Goal: Task Accomplishment & Management: Use online tool/utility

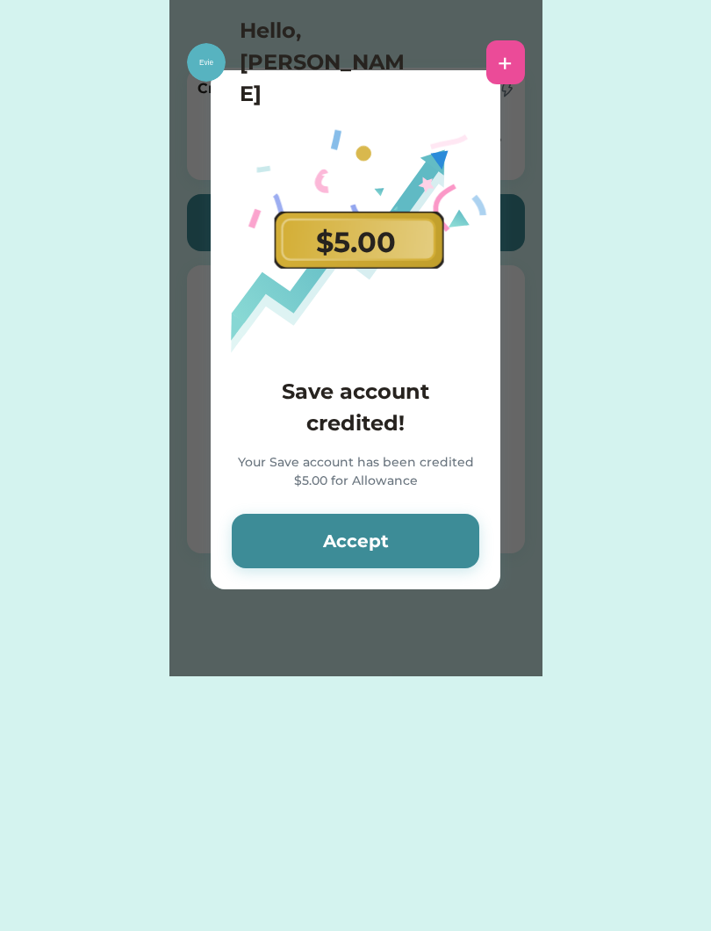
click at [439, 543] on button "Accept" at bounding box center [356, 541] width 248 height 54
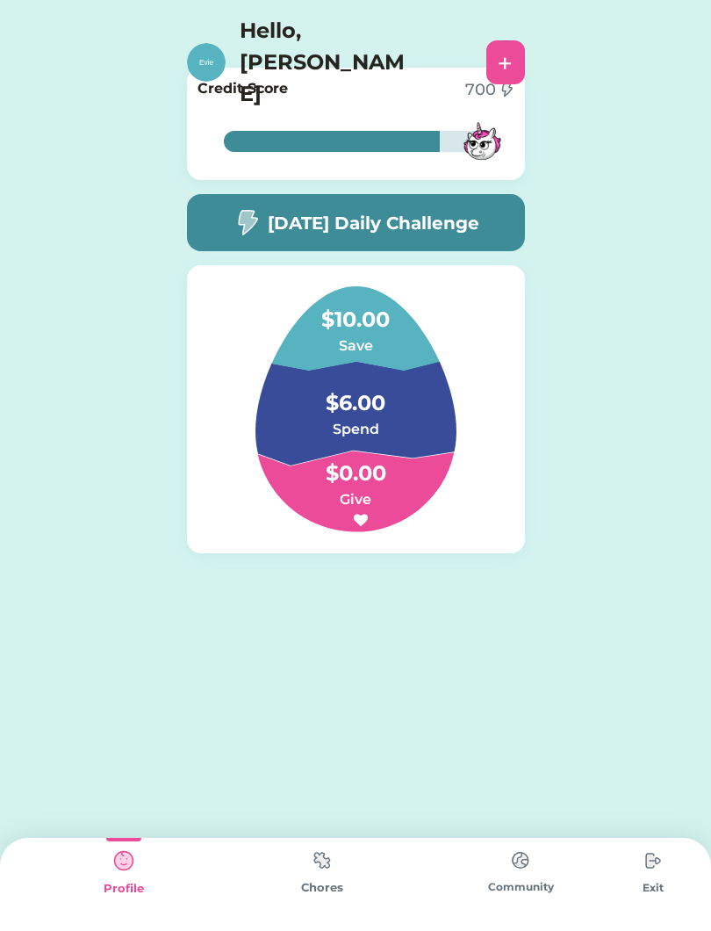
click at [327, 894] on div "Chores" at bounding box center [322, 888] width 198 height 18
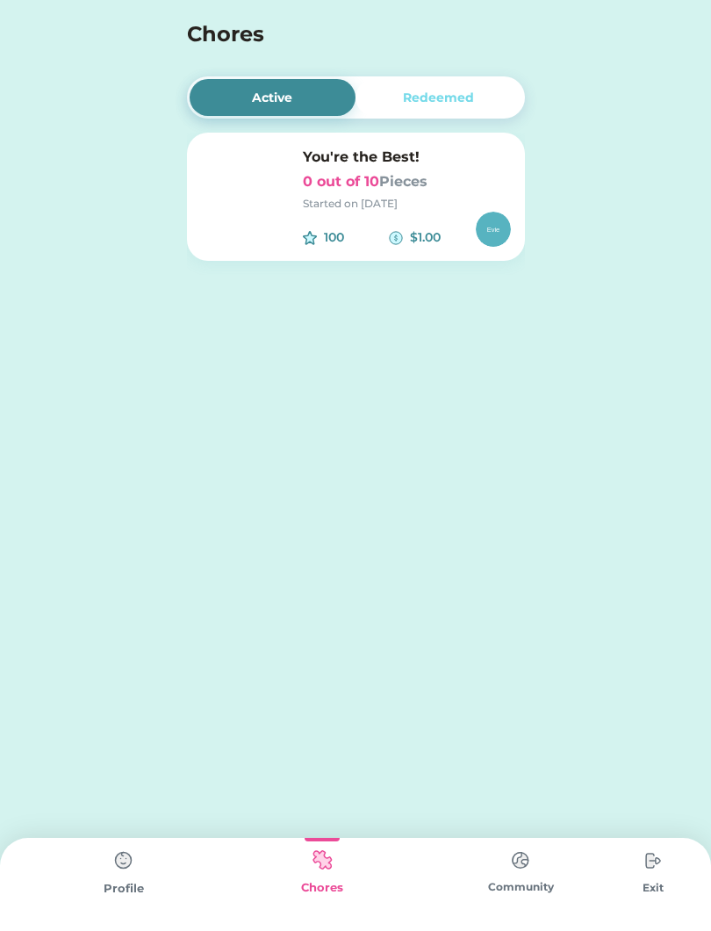
click at [460, 189] on h6 "0 out of 10 Pieces" at bounding box center [407, 181] width 208 height 21
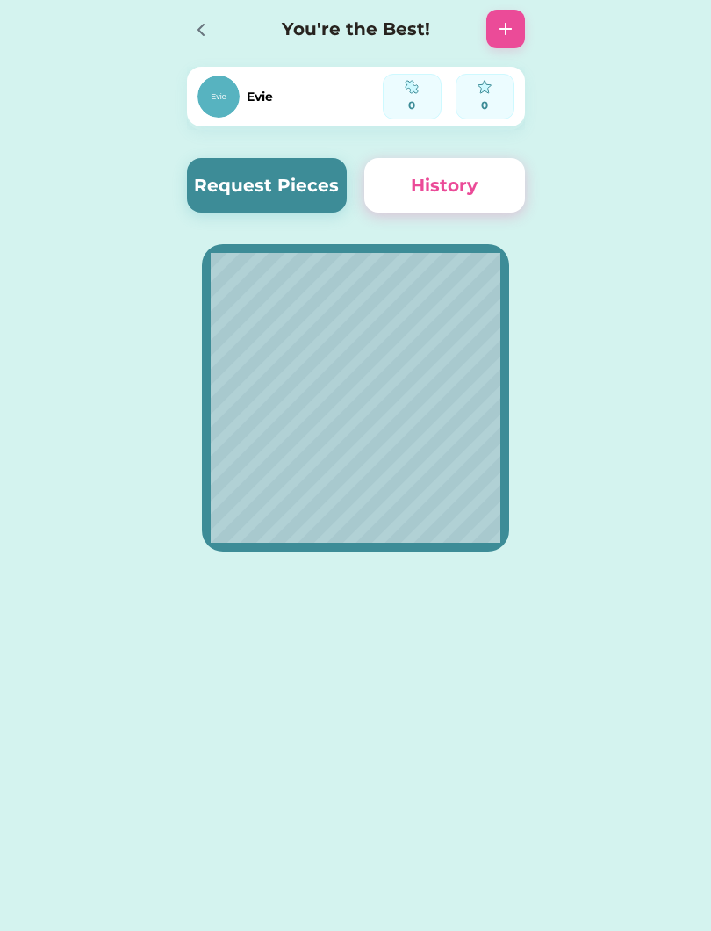
click at [228, 195] on button "Request Pieces" at bounding box center [267, 185] width 161 height 54
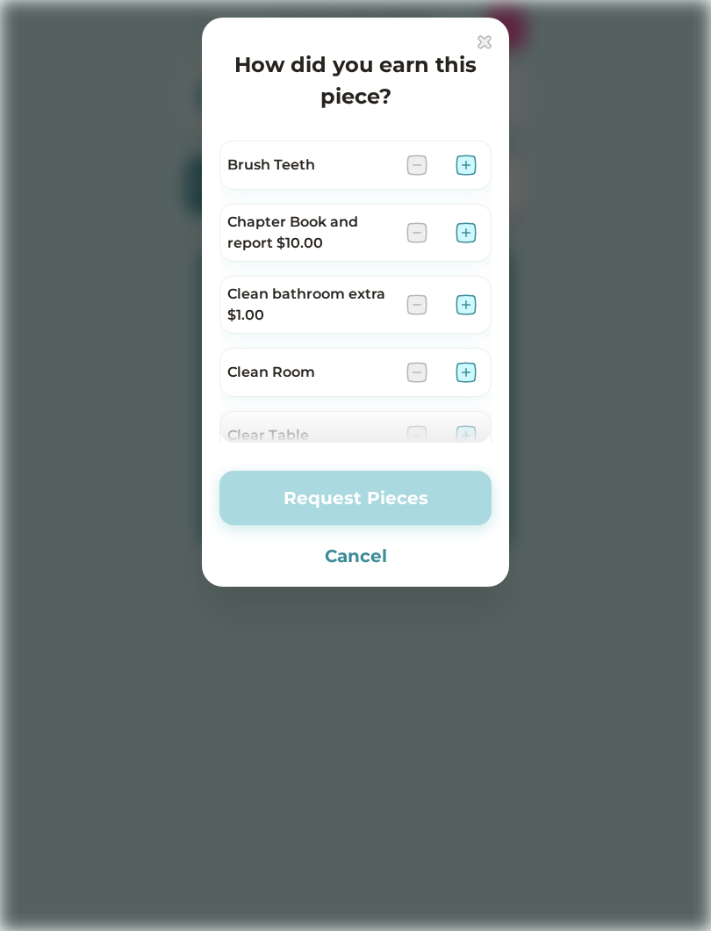
click at [452, 167] on div at bounding box center [442, 165] width 70 height 21
click at [462, 168] on img at bounding box center [466, 165] width 21 height 21
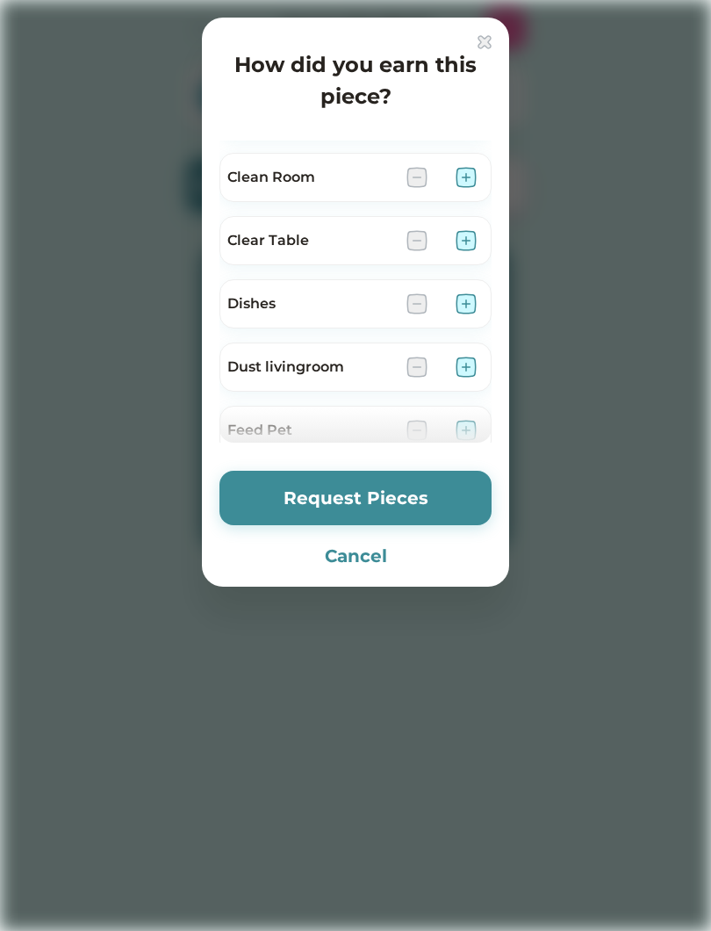
scroll to position [196, 0]
click at [472, 177] on img at bounding box center [466, 176] width 21 height 21
click at [366, 405] on div "Feed Pet" at bounding box center [356, 429] width 272 height 49
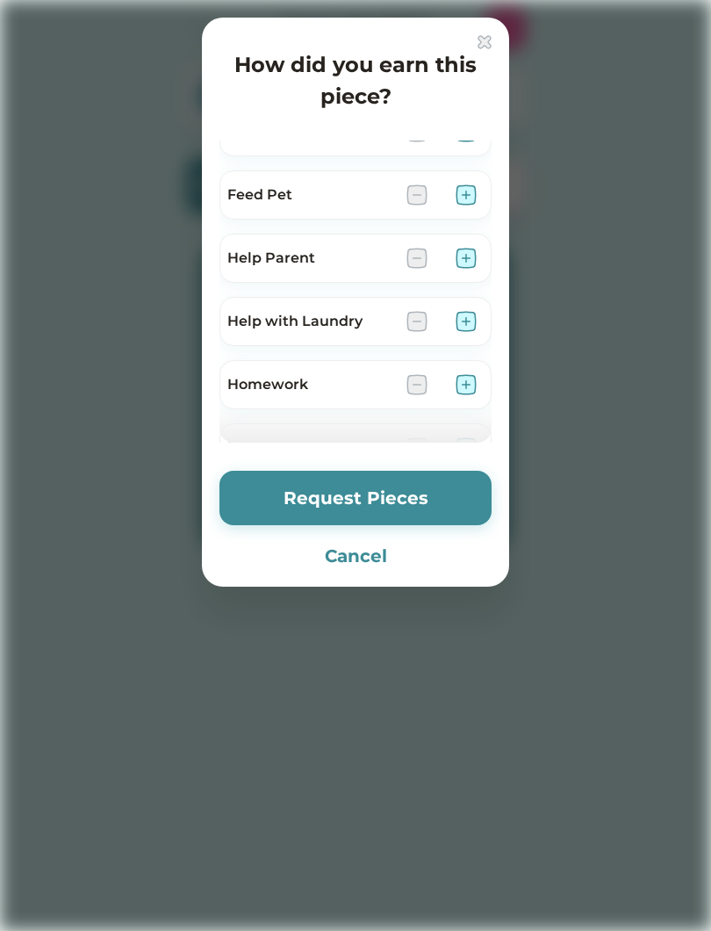
scroll to position [431, 0]
click at [470, 197] on img at bounding box center [466, 194] width 21 height 21
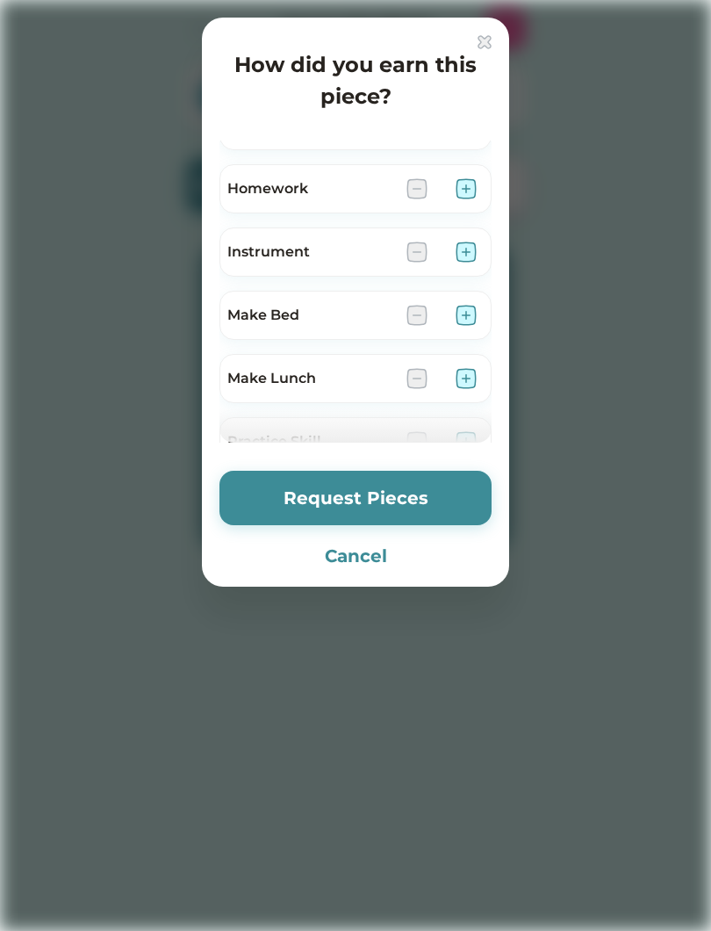
scroll to position [631, 0]
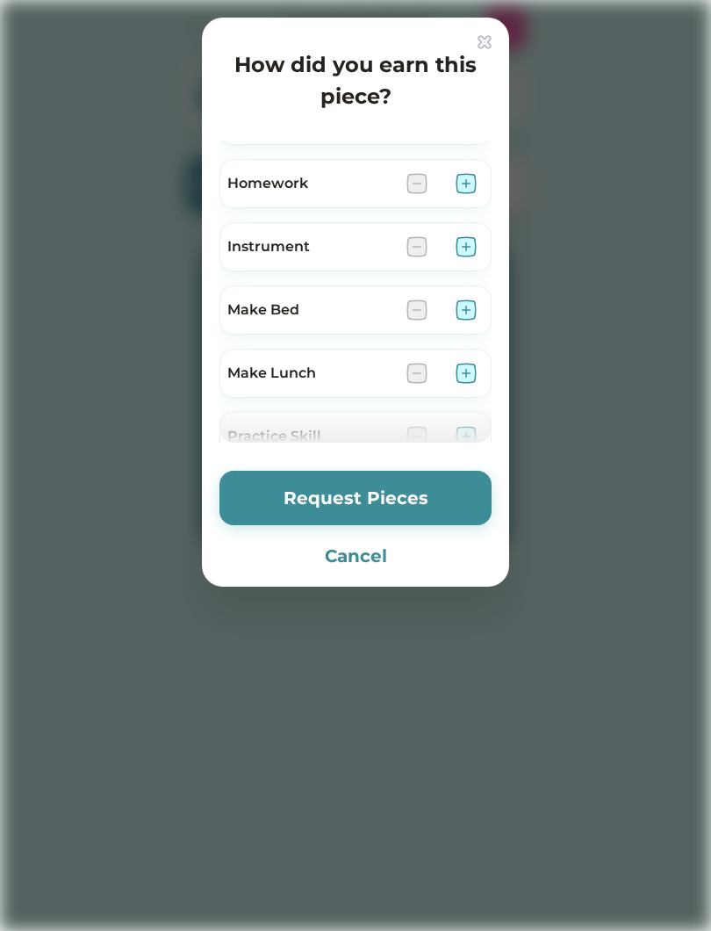
click at [473, 317] on img at bounding box center [466, 309] width 21 height 21
click at [474, 314] on img at bounding box center [466, 309] width 21 height 21
click at [422, 318] on img at bounding box center [417, 309] width 21 height 21
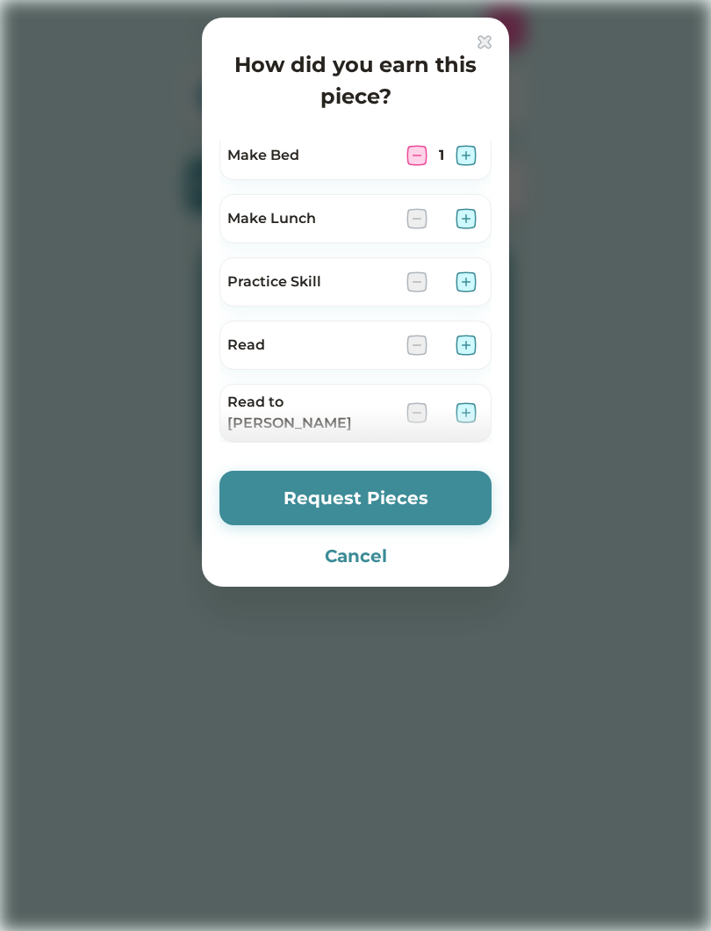
scroll to position [792, 0]
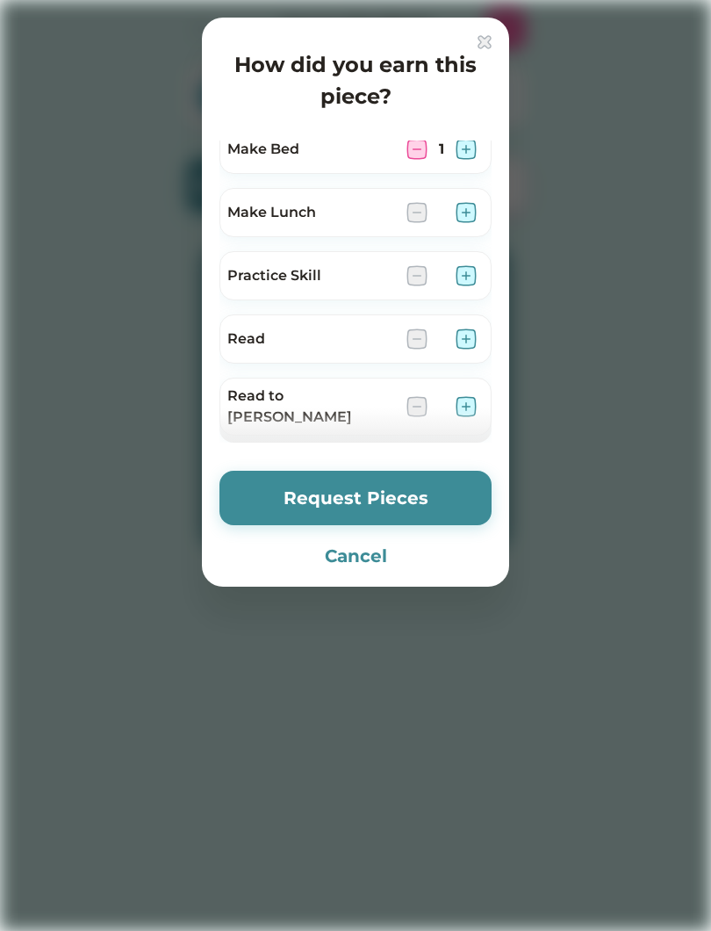
click at [459, 347] on img at bounding box center [466, 338] width 21 height 21
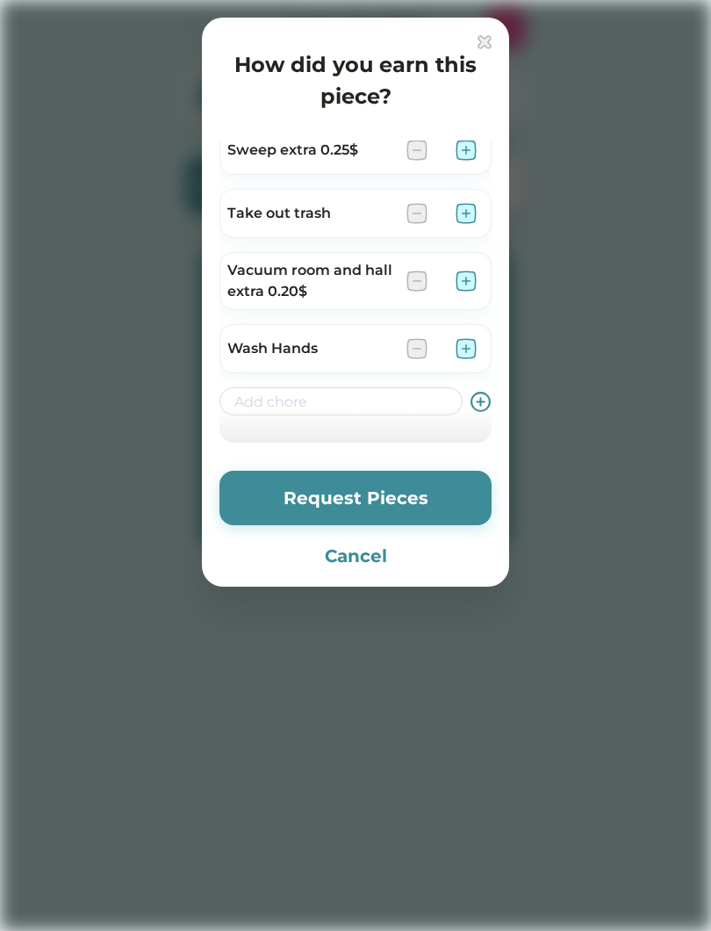
scroll to position [1179, 0]
click at [476, 339] on img at bounding box center [466, 349] width 21 height 21
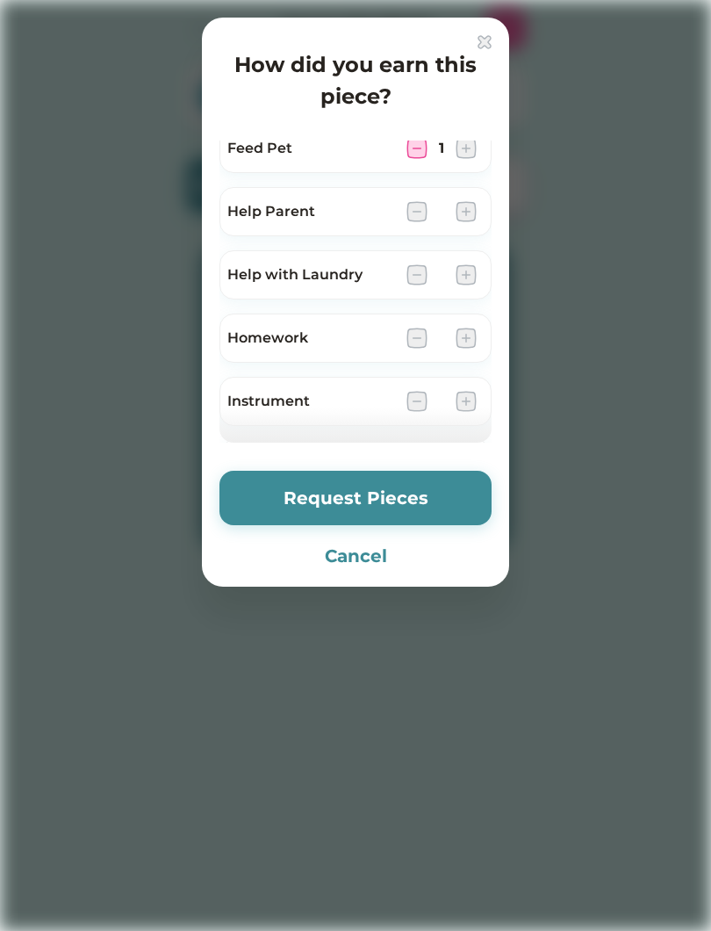
scroll to position [475, 0]
click at [348, 407] on div "Instrument" at bounding box center [309, 403] width 165 height 21
click at [373, 432] on div at bounding box center [356, 424] width 272 height 35
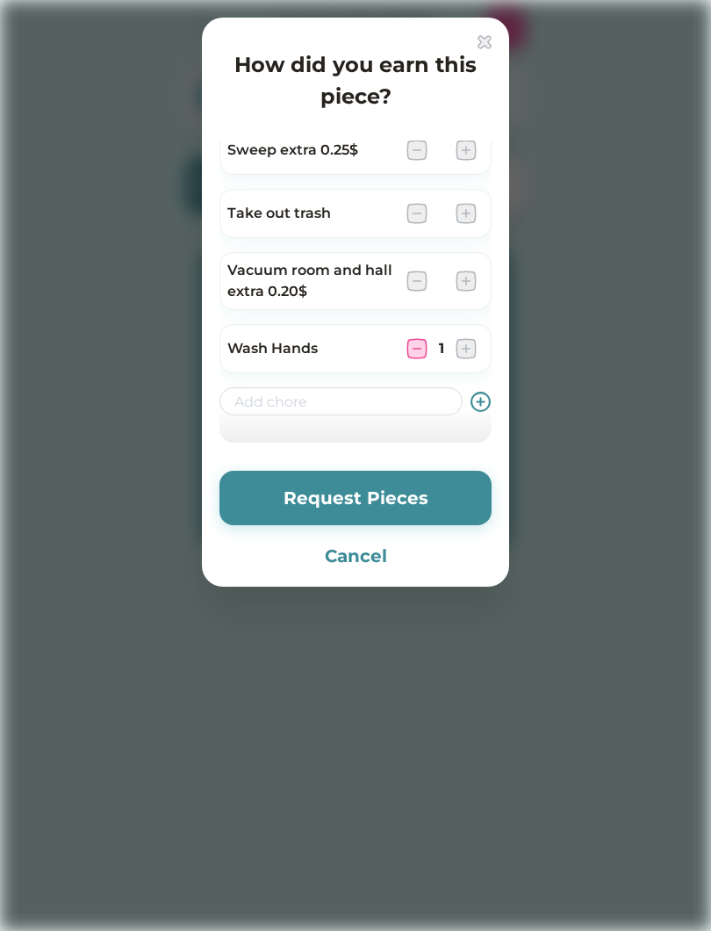
scroll to position [1179, 0]
click at [415, 491] on button "Request Pieces" at bounding box center [356, 498] width 272 height 54
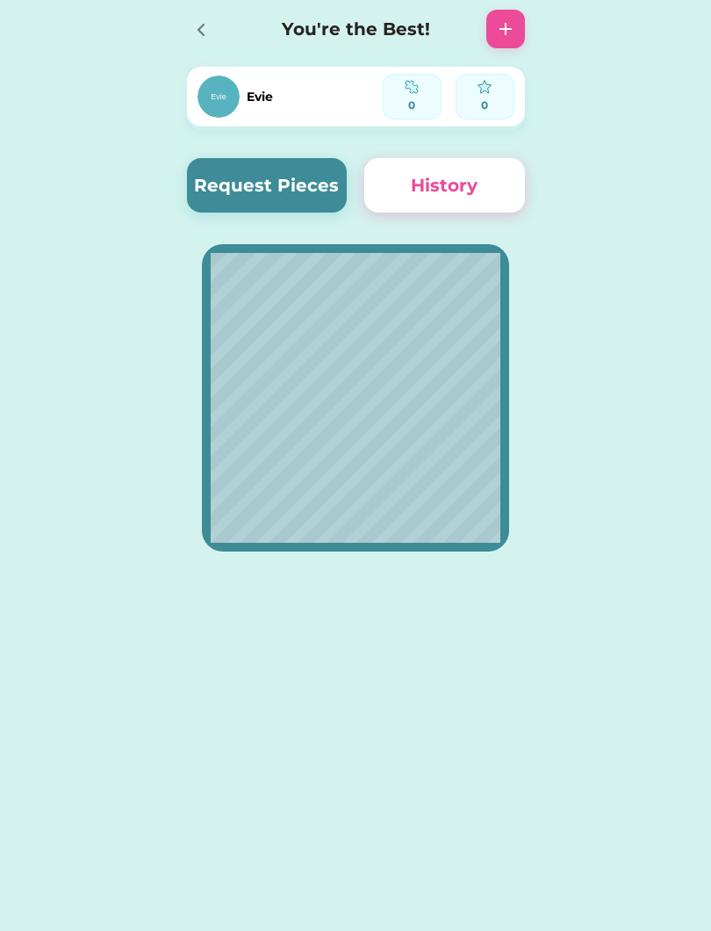
click at [252, 173] on button "Request Pieces" at bounding box center [267, 185] width 161 height 54
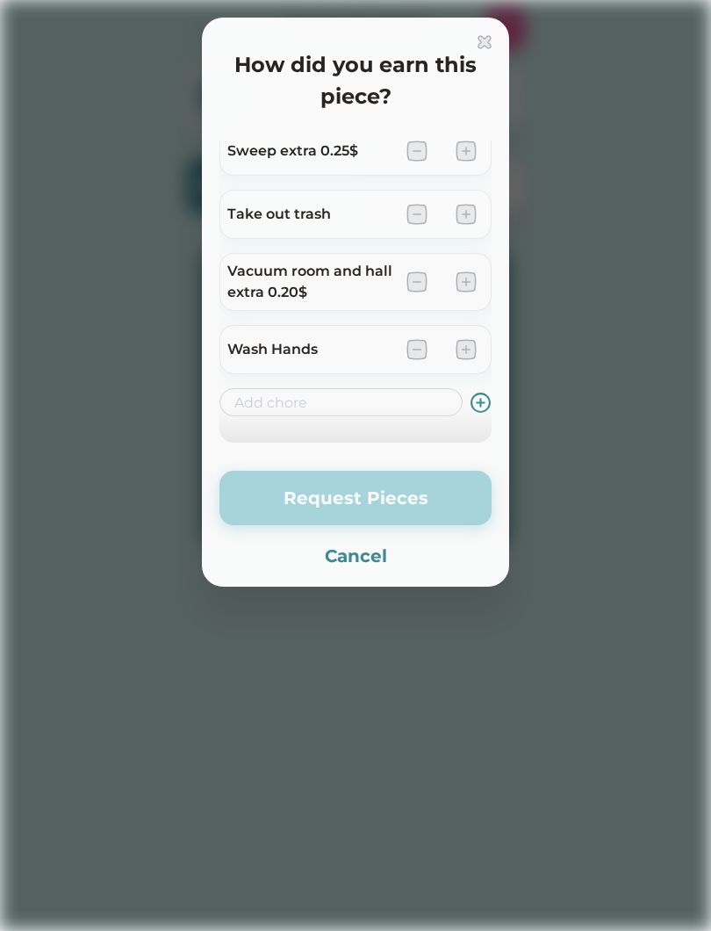
click at [700, 101] on div at bounding box center [355, 464] width 711 height 931
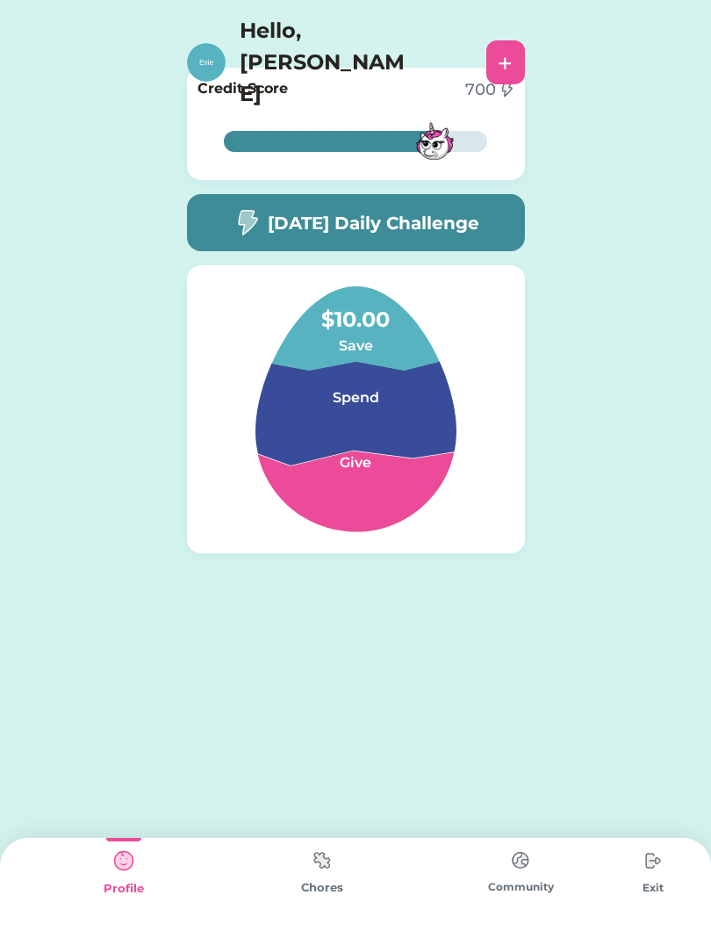
click at [349, 853] on div "Chores" at bounding box center [322, 884] width 198 height 93
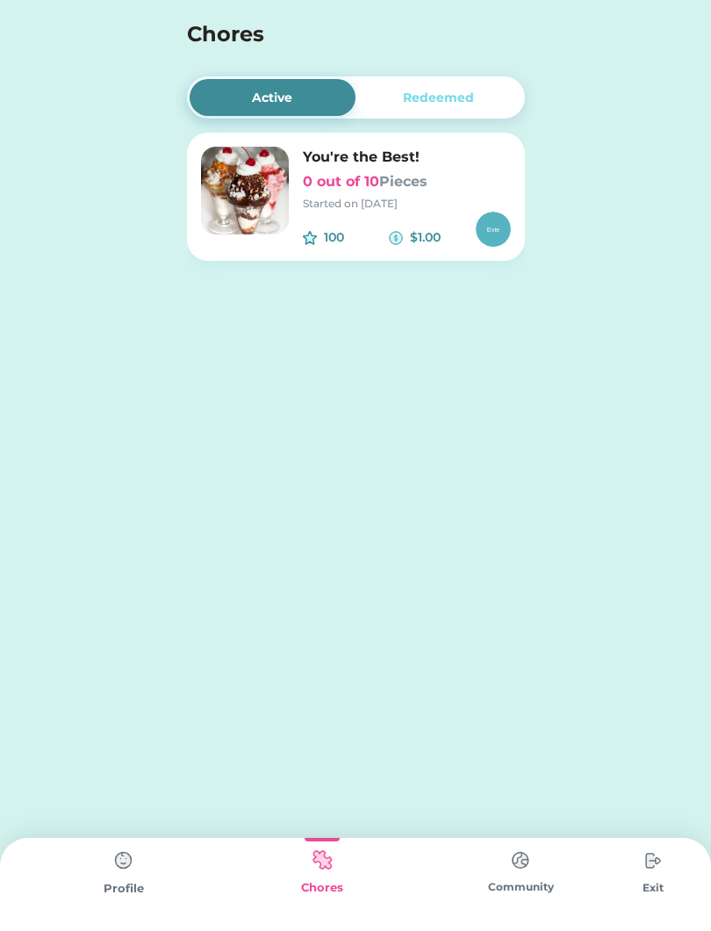
click at [127, 893] on div "Profile" at bounding box center [124, 889] width 198 height 18
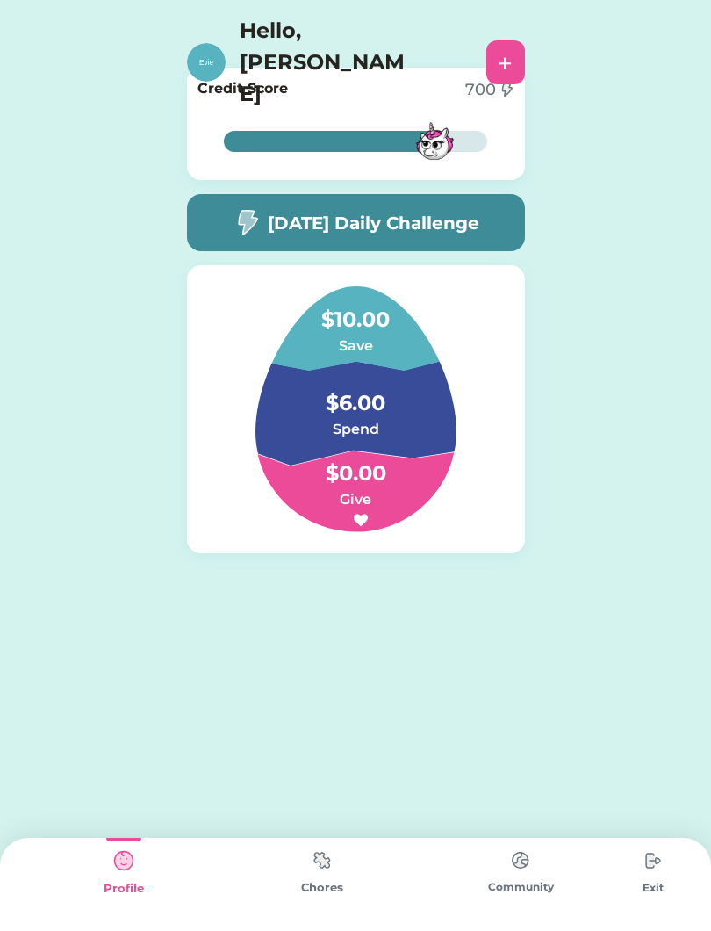
click at [463, 231] on h5 "[DATE] Daily Challenge" at bounding box center [374, 223] width 212 height 26
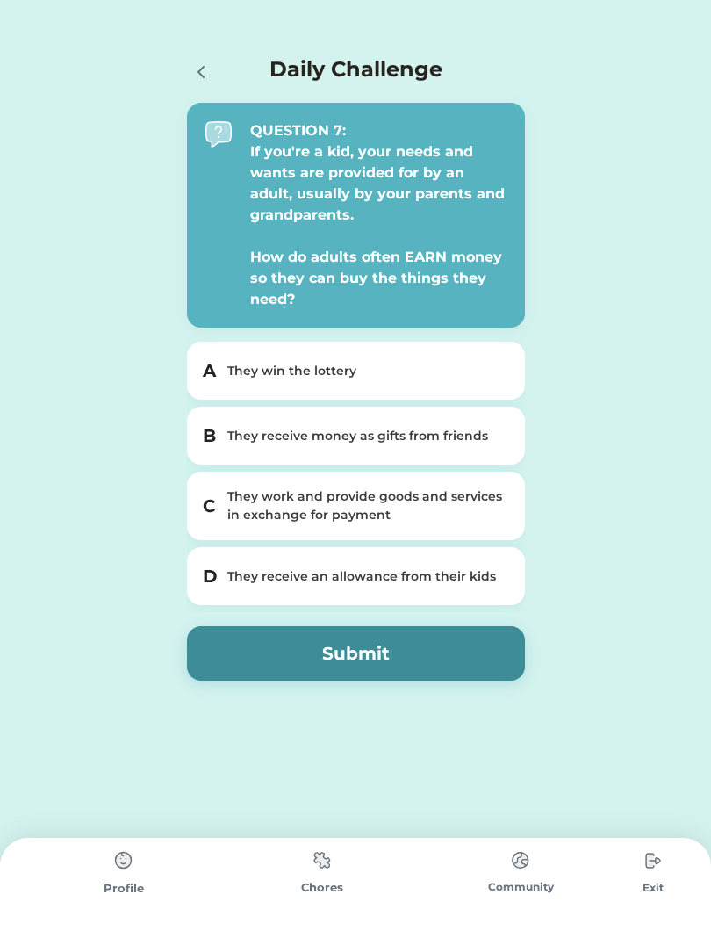
click at [145, 889] on div "Profile" at bounding box center [124, 889] width 198 height 18
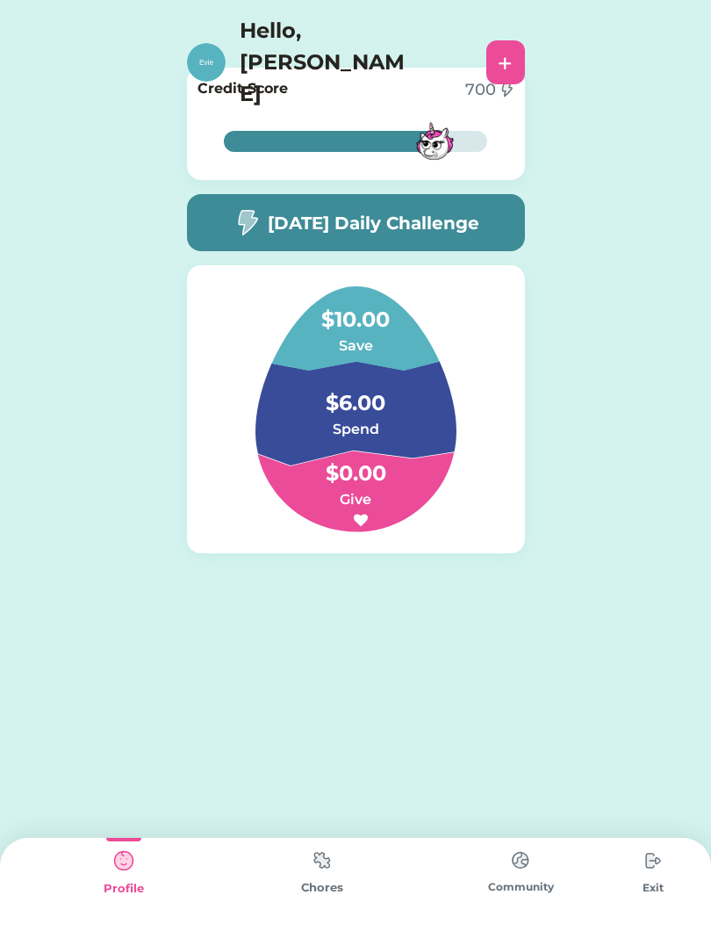
click at [125, 872] on img at bounding box center [123, 860] width 35 height 35
click at [700, 380] on div "Active Redeemed You're the Best! 0 out of 10 Pieces Started on [DATE] 100 $1.00…" at bounding box center [355, 338] width 711 height 676
click at [493, 213] on div "[DATE] Daily Challenge" at bounding box center [356, 222] width 338 height 57
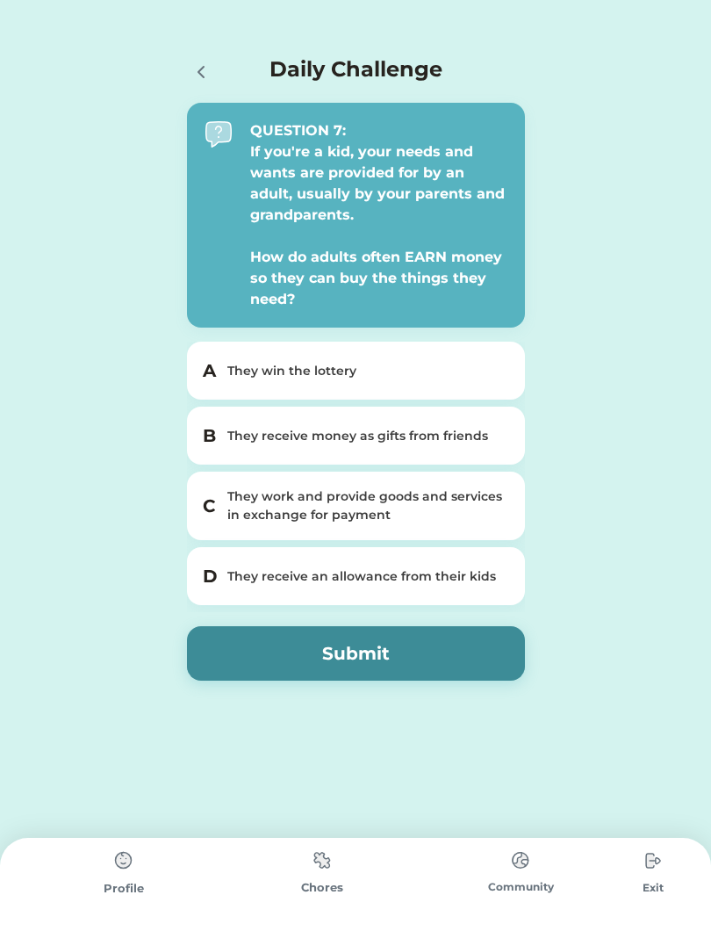
click at [464, 220] on div "QUESTION 7: If you're a kid, your needs and wants are provided for by an adult,…" at bounding box center [378, 215] width 257 height 190
click at [472, 526] on div "C They work and provide goods and services in exchange for payment" at bounding box center [356, 506] width 338 height 69
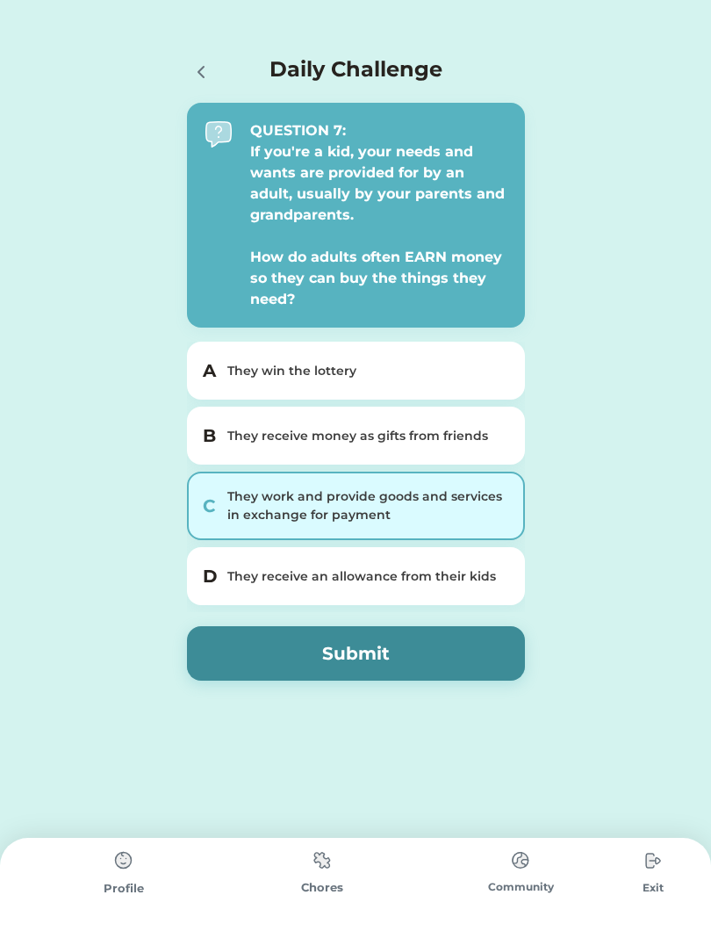
click at [467, 518] on div "They work and provide goods and services in exchange for payment" at bounding box center [366, 505] width 278 height 37
click at [465, 652] on button "Submit" at bounding box center [356, 653] width 338 height 54
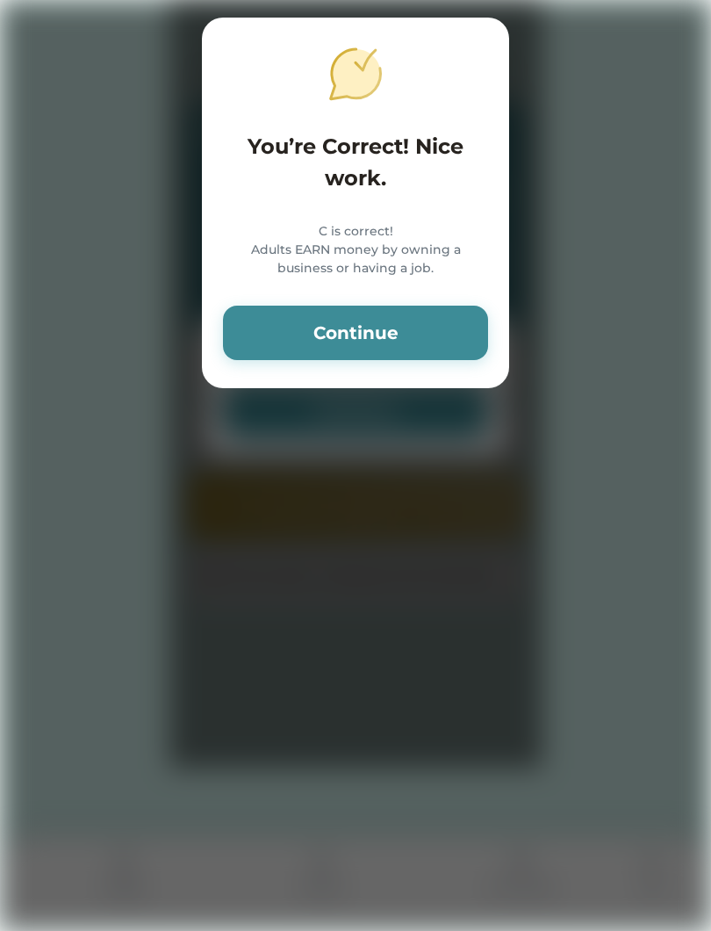
click at [569, 586] on div at bounding box center [355, 465] width 711 height 931
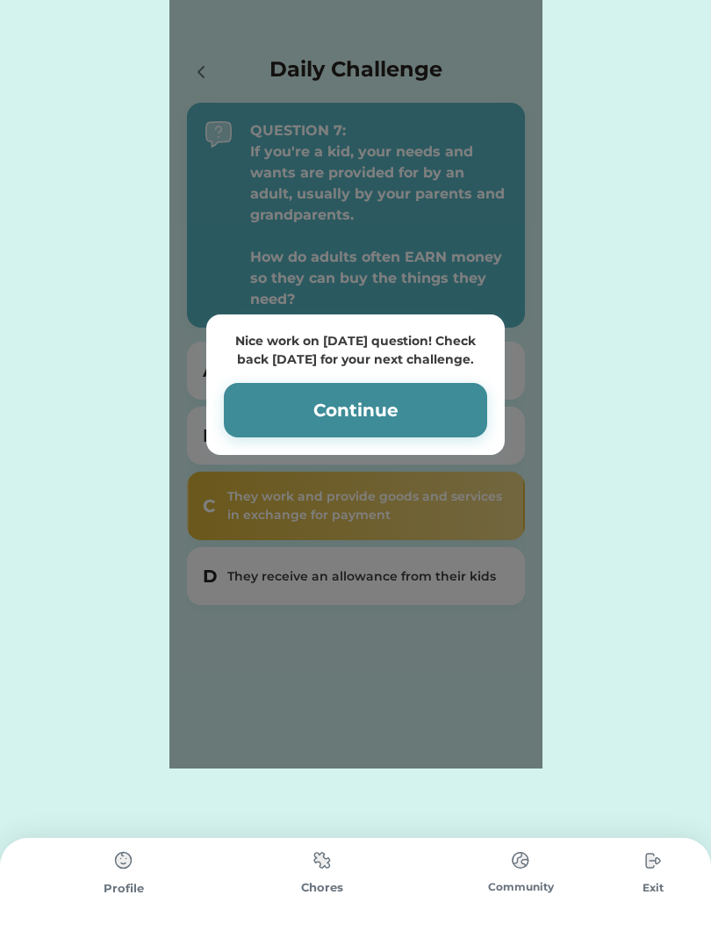
click at [422, 408] on button "Continue" at bounding box center [355, 410] width 263 height 54
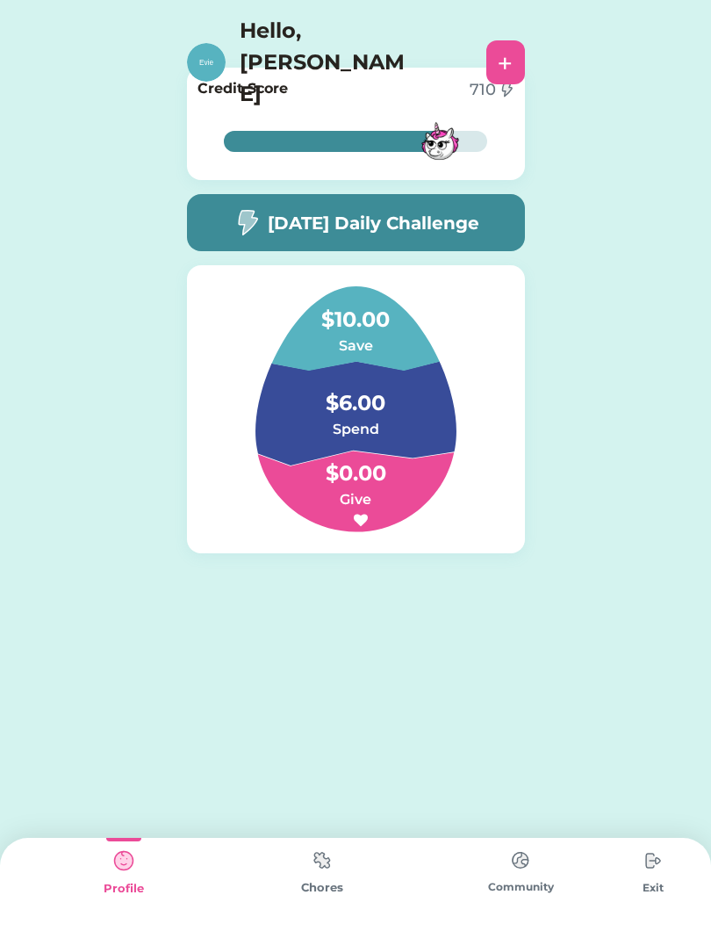
click at [315, 908] on div "Chores" at bounding box center [322, 884] width 198 height 93
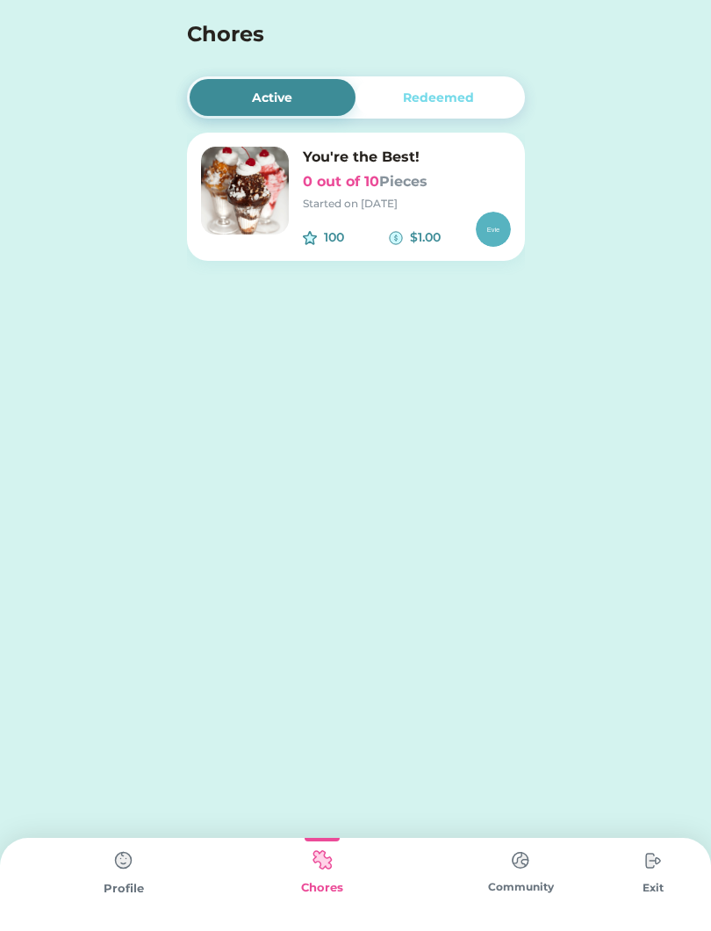
click at [439, 188] on h6 "0 out of 10 Pieces" at bounding box center [407, 181] width 208 height 21
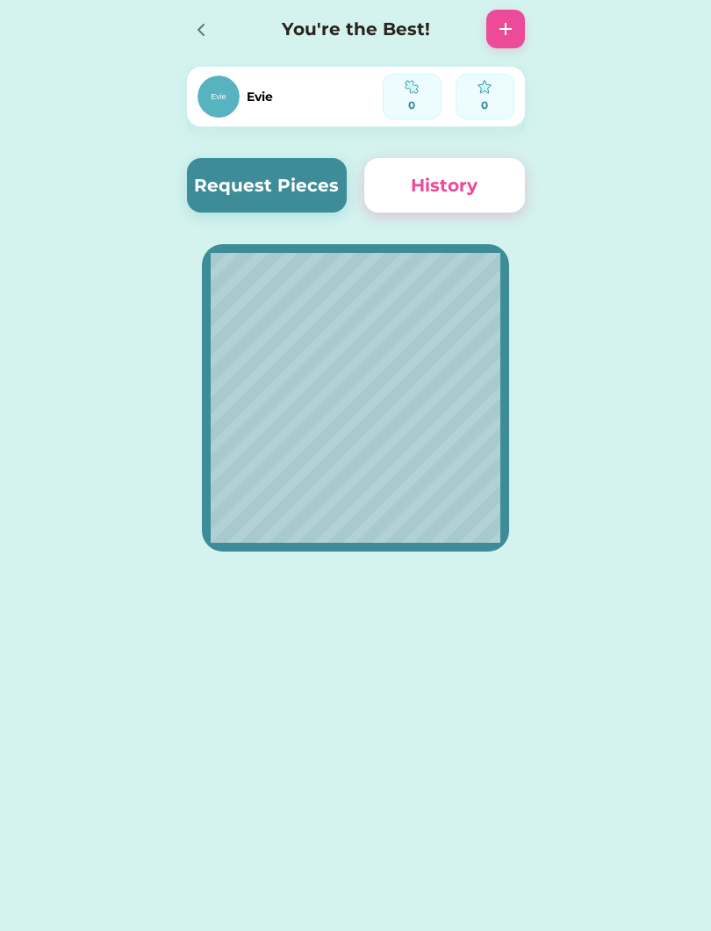
click at [260, 177] on button "Request Pieces" at bounding box center [267, 185] width 161 height 54
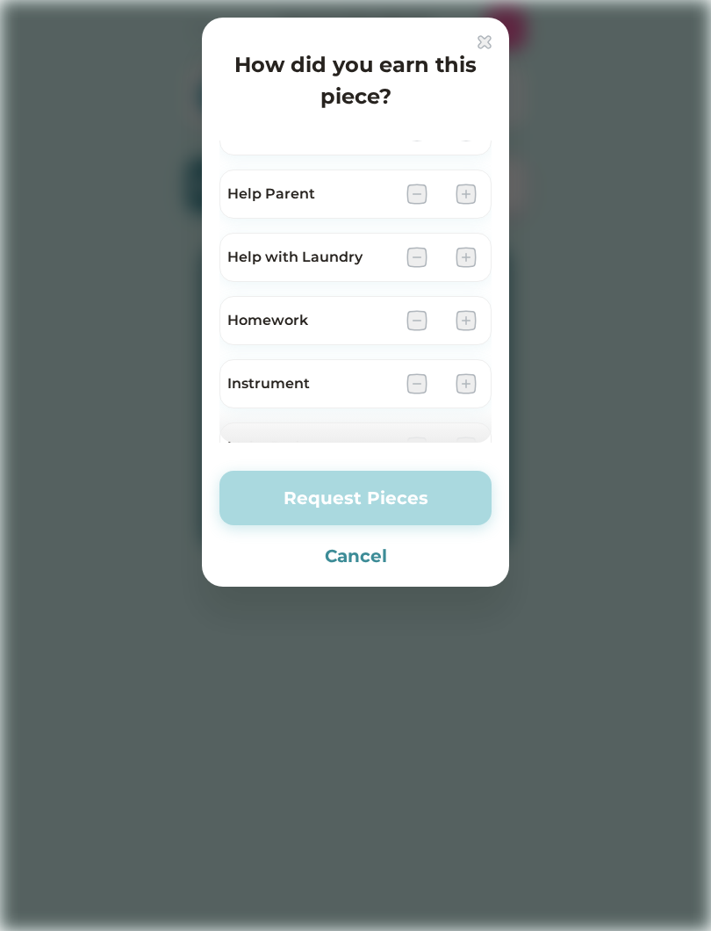
click at [472, 188] on img at bounding box center [466, 194] width 21 height 21
click at [462, 198] on img at bounding box center [466, 196] width 21 height 21
click at [472, 181] on div "Help Parent" at bounding box center [356, 196] width 272 height 49
click at [490, 213] on div "Help Parent" at bounding box center [356, 196] width 272 height 49
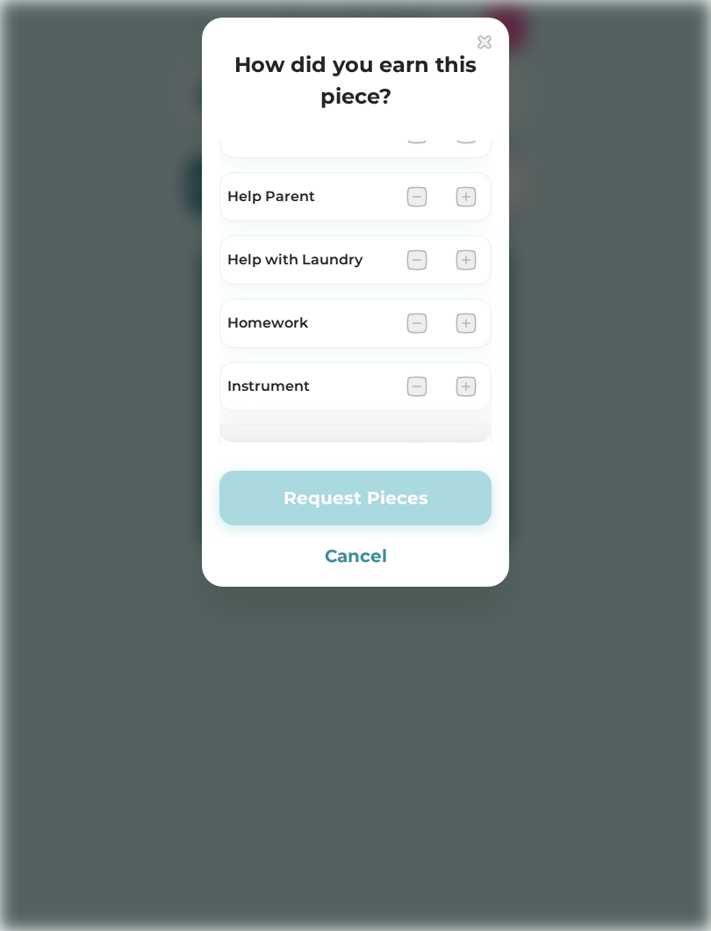
click at [487, 203] on div "Help Parent" at bounding box center [356, 196] width 272 height 49
click at [471, 189] on img at bounding box center [466, 196] width 21 height 21
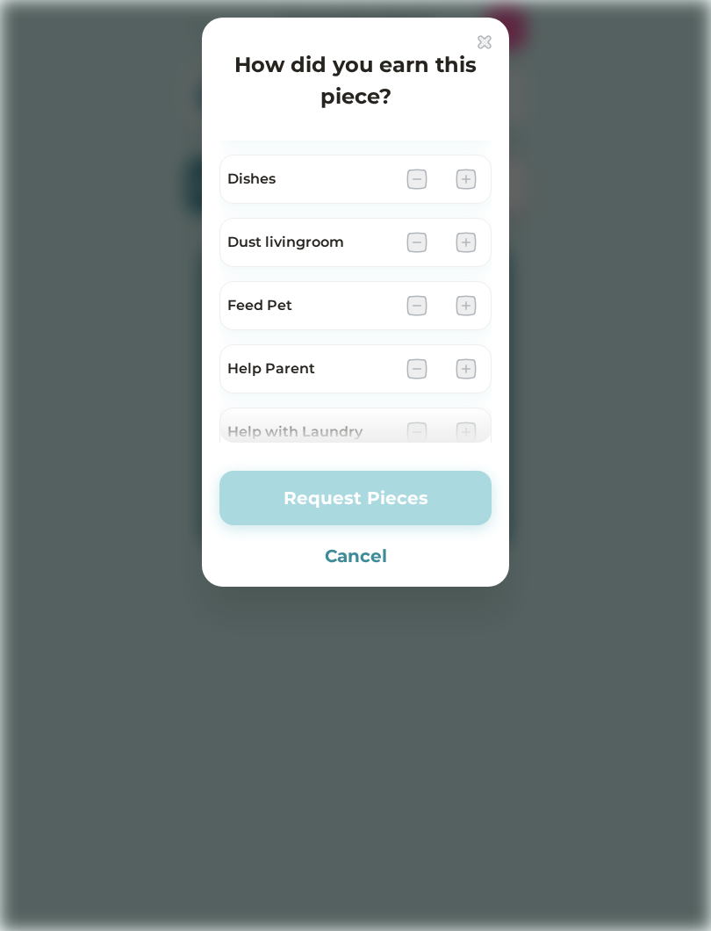
scroll to position [345, 0]
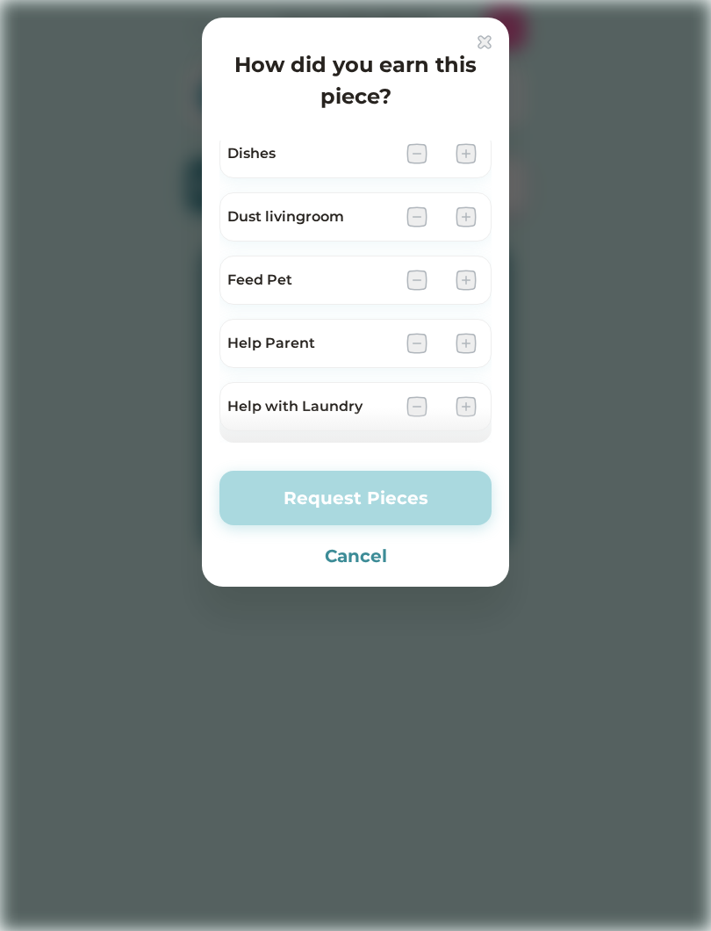
click at [472, 333] on img at bounding box center [466, 343] width 21 height 21
click at [475, 333] on img at bounding box center [466, 343] width 21 height 21
click at [465, 343] on img at bounding box center [466, 343] width 21 height 21
click at [472, 346] on img at bounding box center [466, 343] width 21 height 21
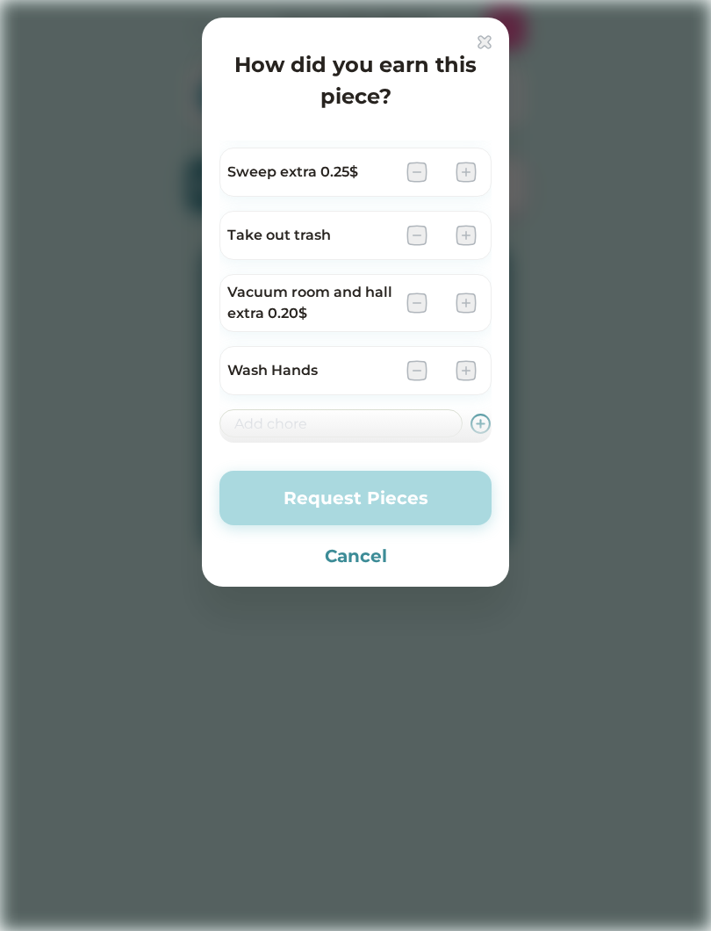
scroll to position [1162, 0]
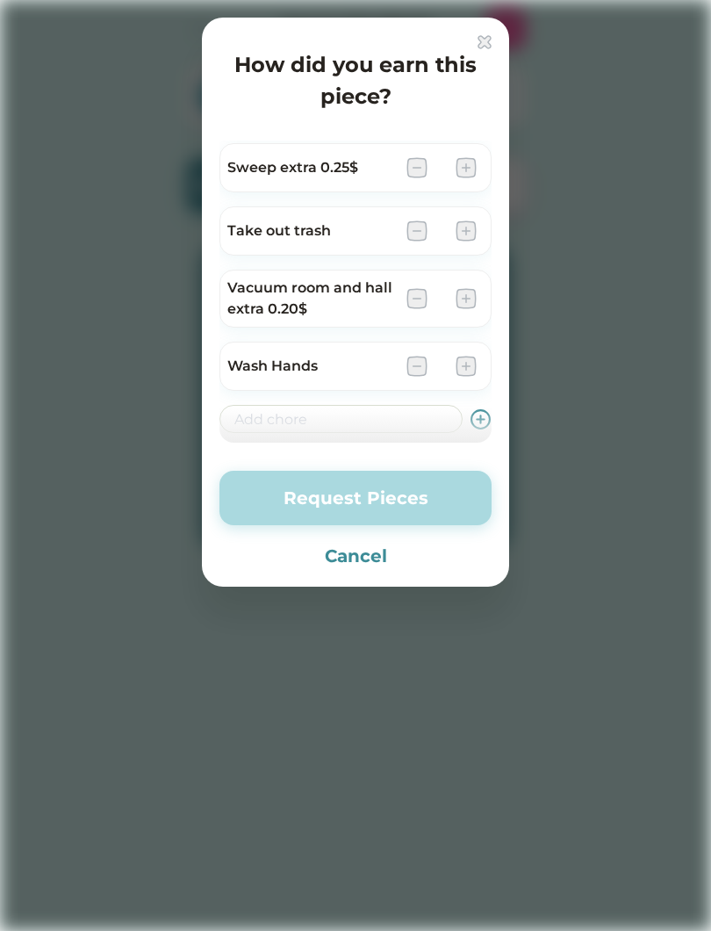
click at [498, 26] on div "How did you earn this piece? Brush Teeth Chapter Book and report $10.00 Clean b…" at bounding box center [355, 302] width 307 height 569
click at [495, 17] on div at bounding box center [355, 465] width 711 height 931
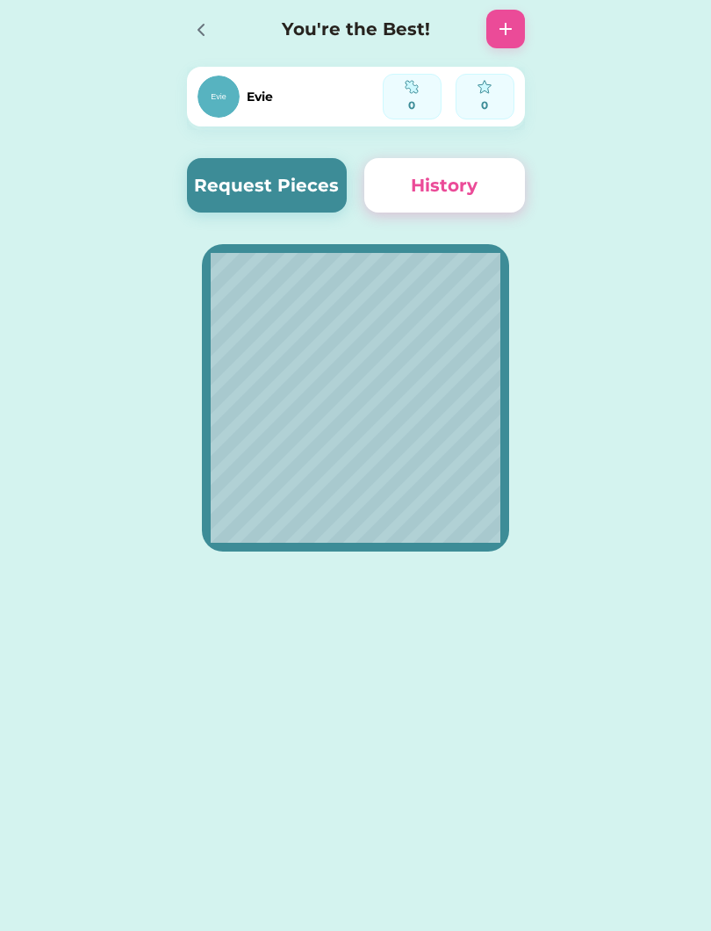
click at [475, 184] on button "History" at bounding box center [444, 185] width 161 height 54
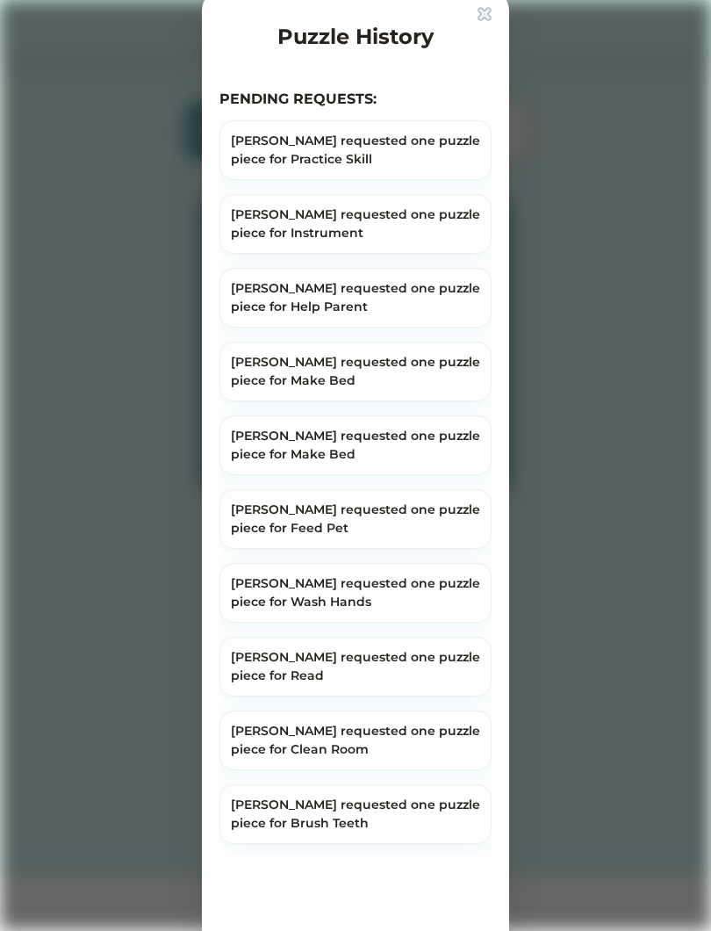
scroll to position [40, 0]
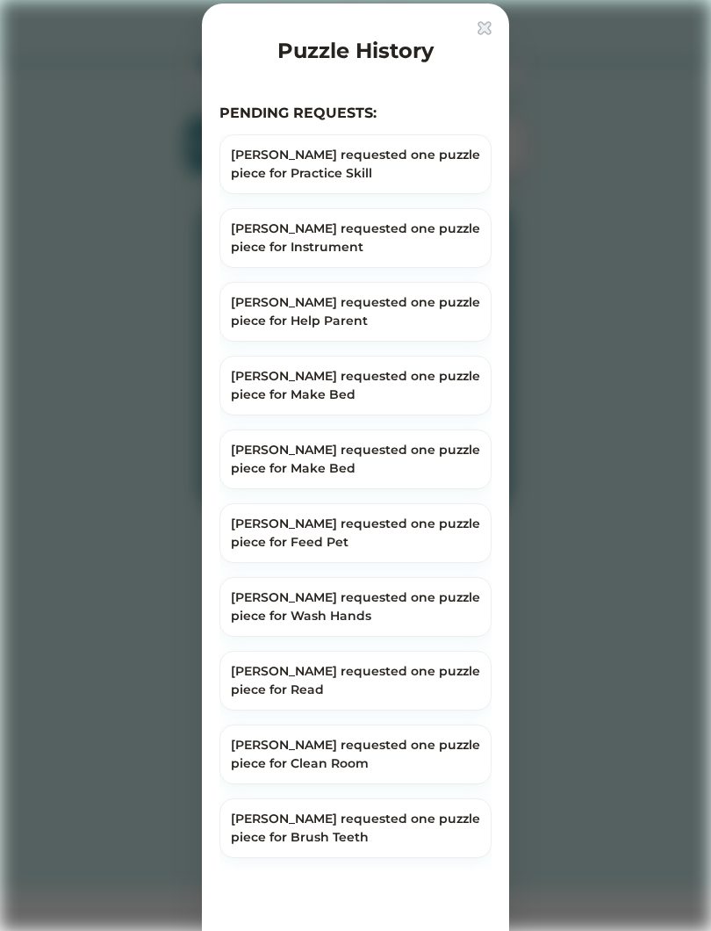
click at [486, 25] on img at bounding box center [485, 28] width 14 height 14
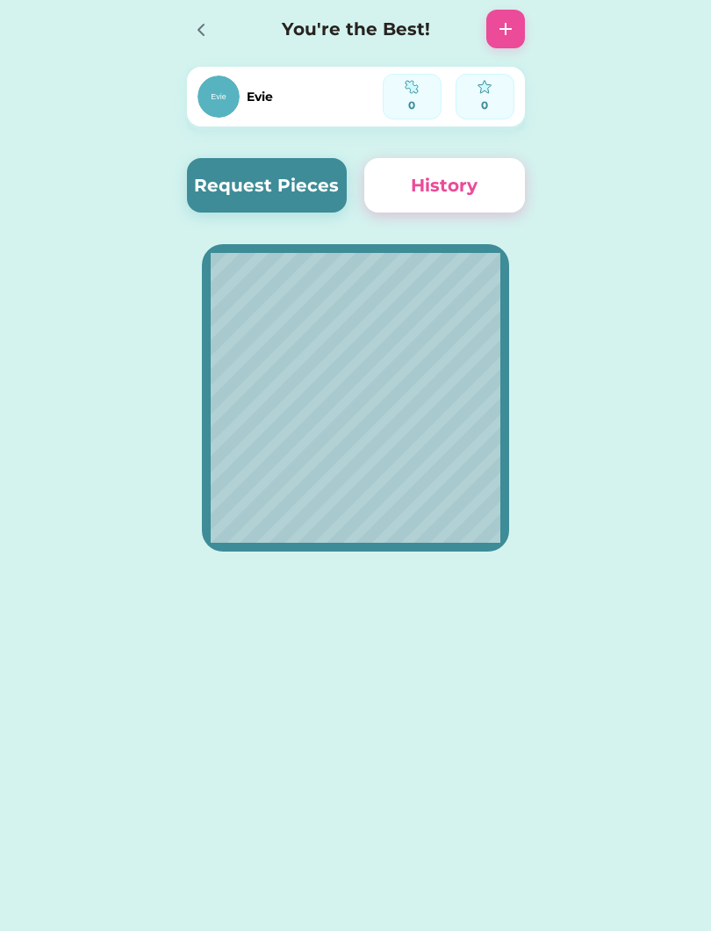
scroll to position [0, 0]
